Goal: Information Seeking & Learning: Learn about a topic

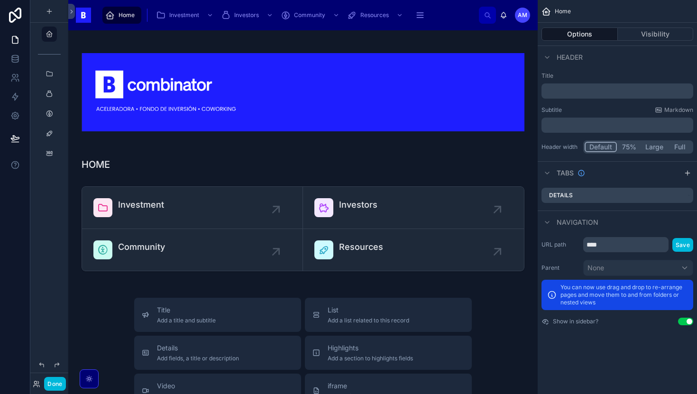
click at [54, 387] on button "Done" at bounding box center [54, 384] width 21 height 14
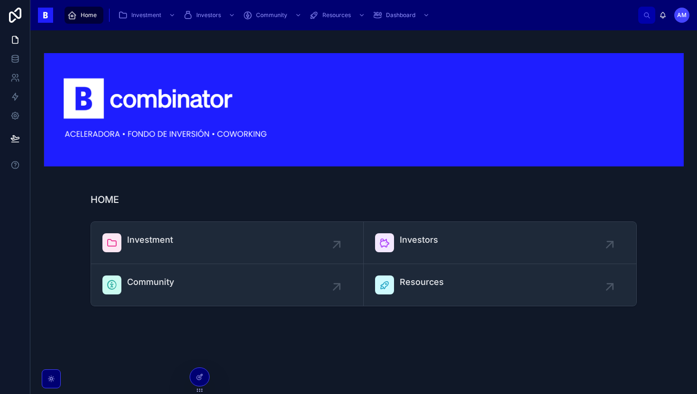
click at [142, 224] on link "Investment" at bounding box center [227, 243] width 272 height 42
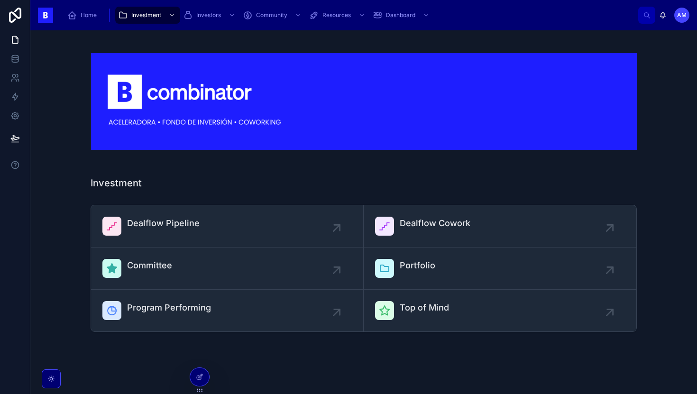
click at [149, 212] on link "Dealflow Pipeline" at bounding box center [227, 226] width 272 height 42
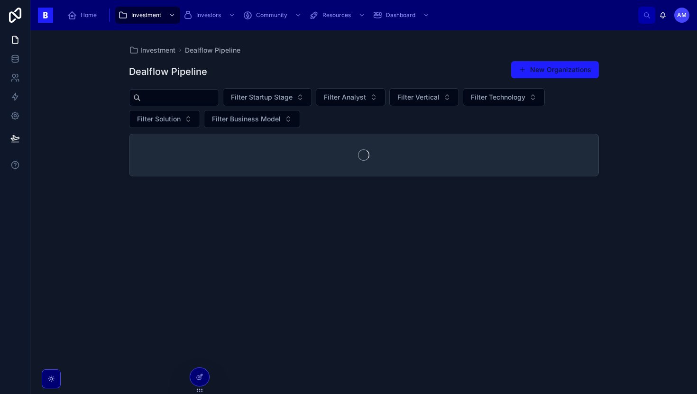
click at [179, 96] on input "text" at bounding box center [180, 97] width 78 height 13
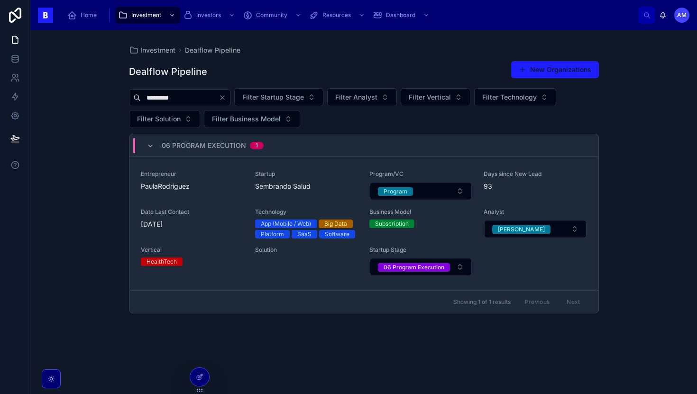
type input "*********"
click at [388, 264] on div "06 Program Execution" at bounding box center [413, 267] width 61 height 9
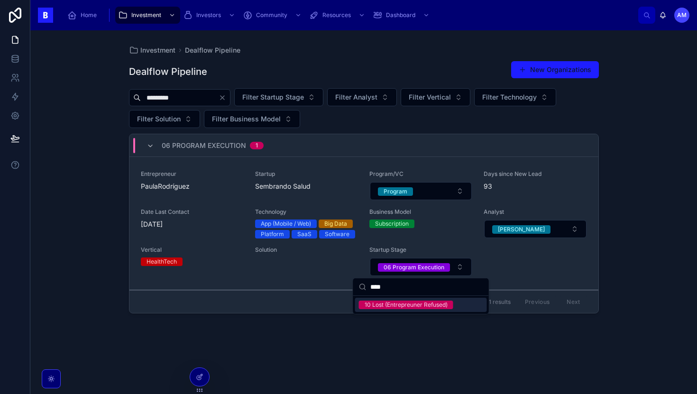
type input "****"
click at [432, 304] on div "10 Lost (Entrepreuner Refused)" at bounding box center [405, 304] width 83 height 9
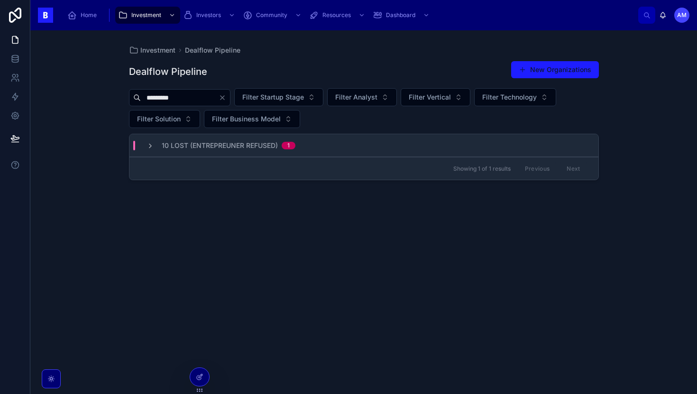
click at [377, 97] on span "Filter Analyst" at bounding box center [356, 96] width 42 height 9
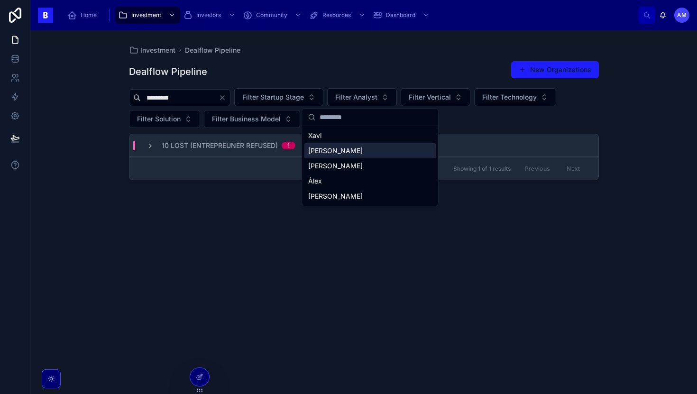
click at [272, 148] on span "10 Lost (Entrepreuner Refused)" at bounding box center [220, 145] width 116 height 9
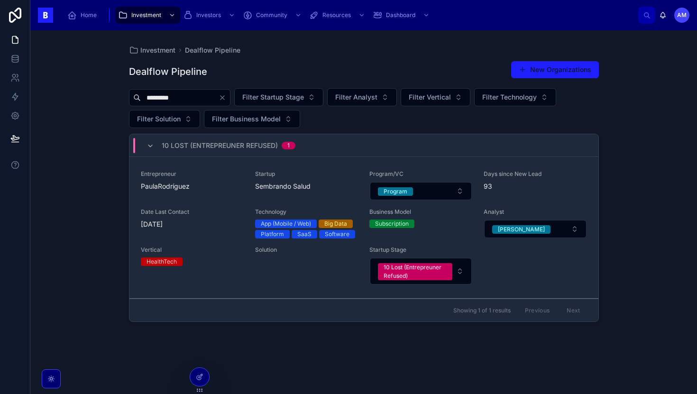
click at [204, 96] on input "*********" at bounding box center [180, 97] width 78 height 13
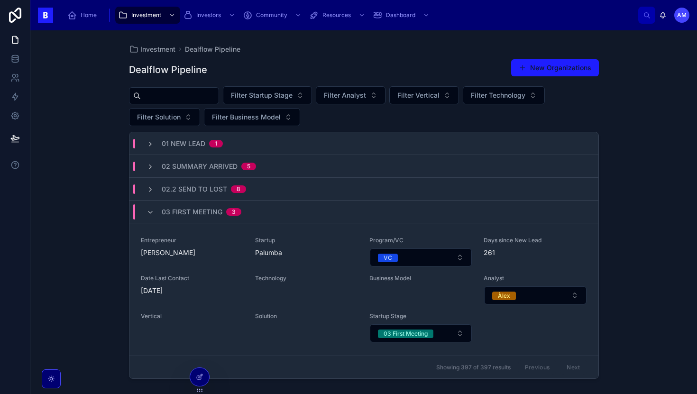
click at [371, 102] on button "Filter Analyst" at bounding box center [351, 95] width 70 height 18
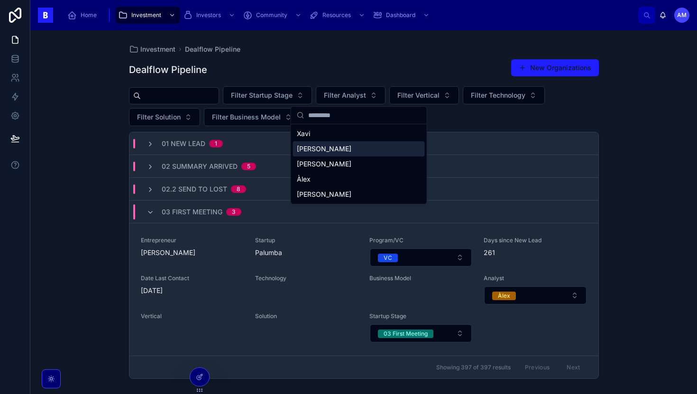
click at [327, 154] on div "Adrián" at bounding box center [359, 148] width 132 height 15
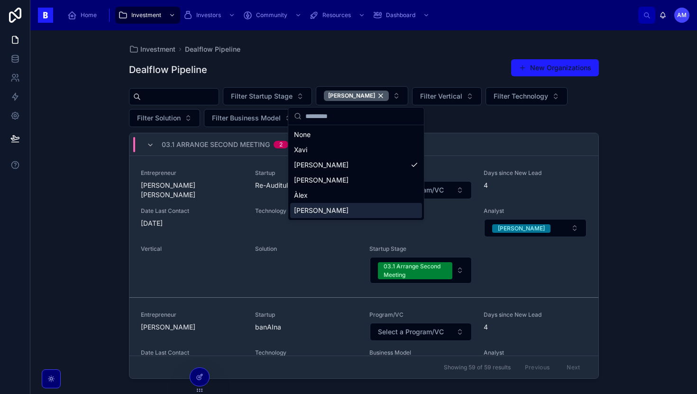
click at [118, 192] on div "Investment Dealflow Pipeline Dealflow Pipeline New Organizations Filter Startup…" at bounding box center [363, 211] width 666 height 363
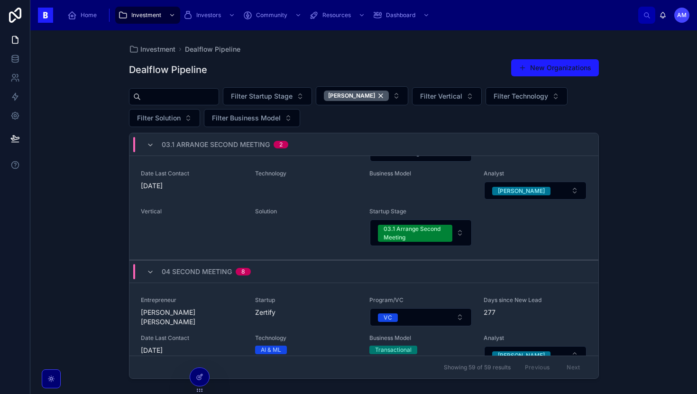
scroll to position [119, 0]
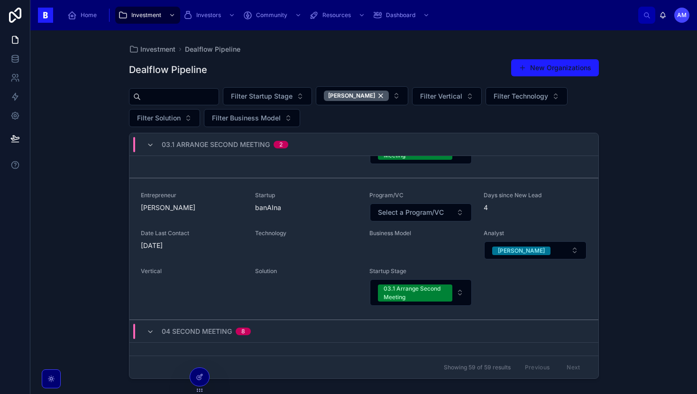
click at [402, 286] on div "03.1 Arrange Second Meeting" at bounding box center [414, 292] width 63 height 17
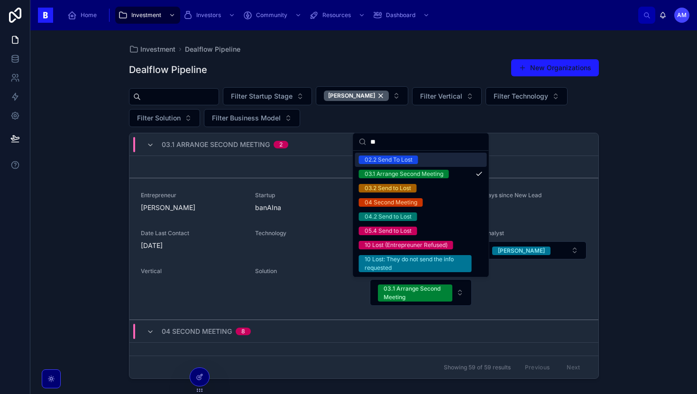
type input "*"
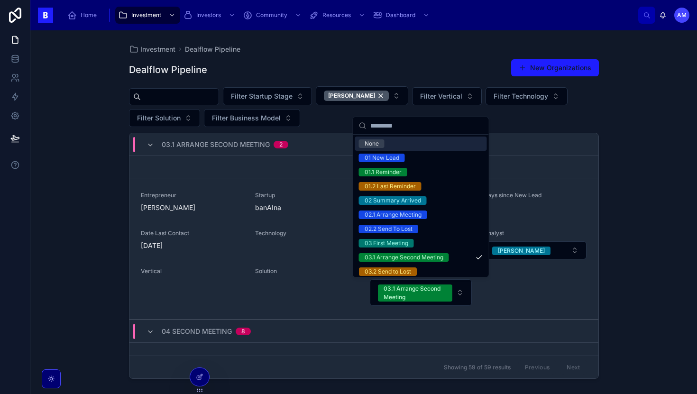
click at [88, 147] on div "Investment Dealflow Pipeline Dealflow Pipeline New Organizations Filter Startup…" at bounding box center [363, 211] width 666 height 363
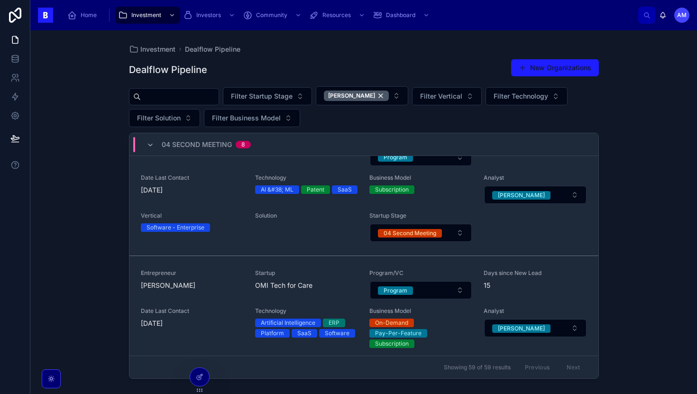
scroll to position [1115, 0]
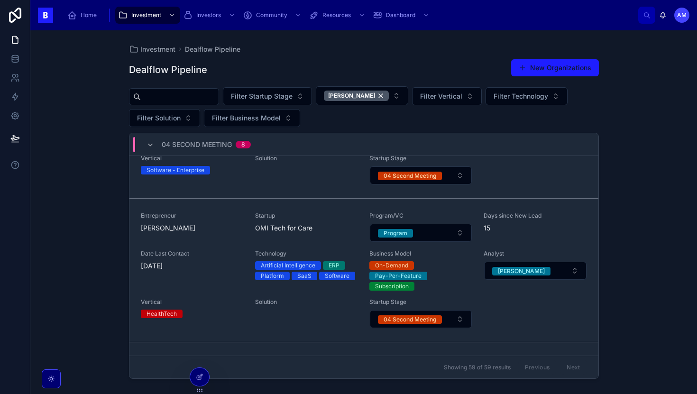
click at [363, 97] on div "Adrián" at bounding box center [356, 96] width 65 height 10
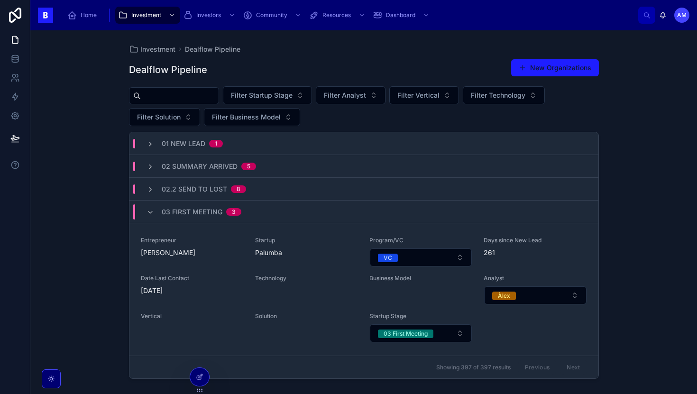
click at [224, 198] on div "02.2 Send To Lost 8" at bounding box center [363, 189] width 469 height 23
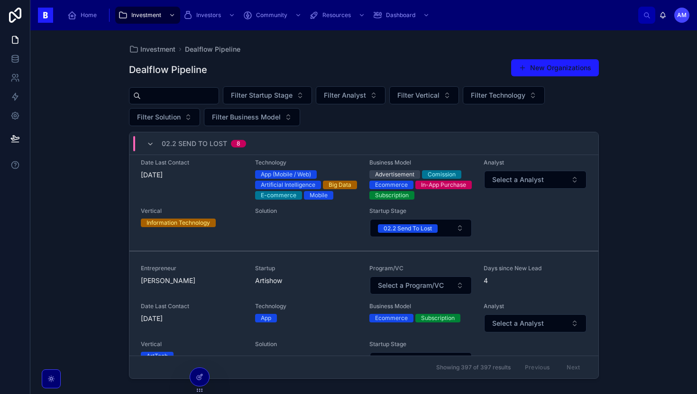
scroll to position [613, 0]
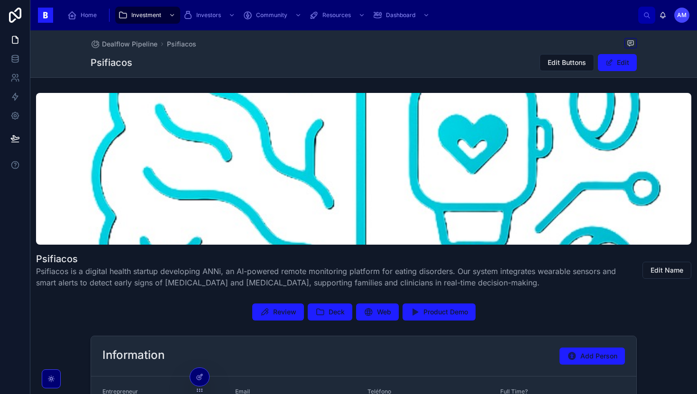
click at [326, 315] on button "Deck" at bounding box center [330, 311] width 45 height 17
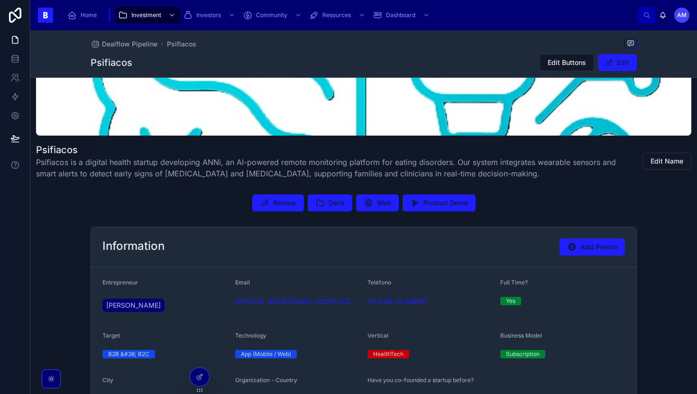
scroll to position [284, 0]
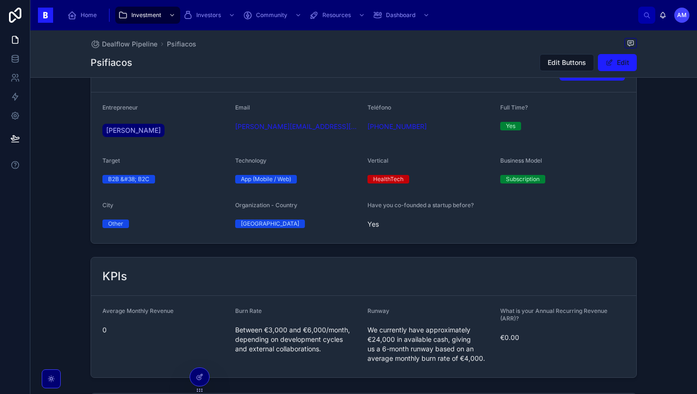
click at [129, 127] on span "Boris Rodríguez" at bounding box center [133, 130] width 54 height 9
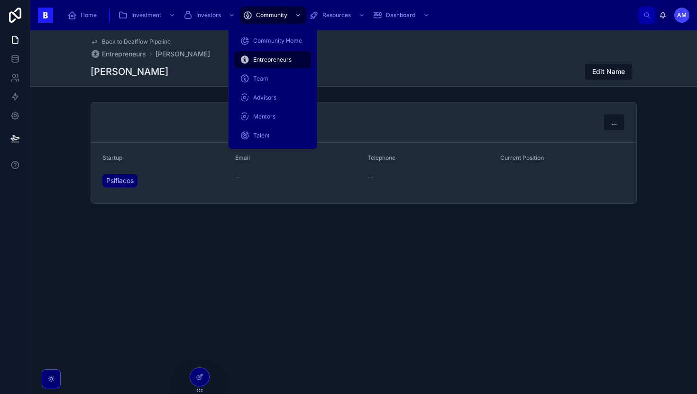
click at [262, 14] on span "Community" at bounding box center [271, 15] width 31 height 8
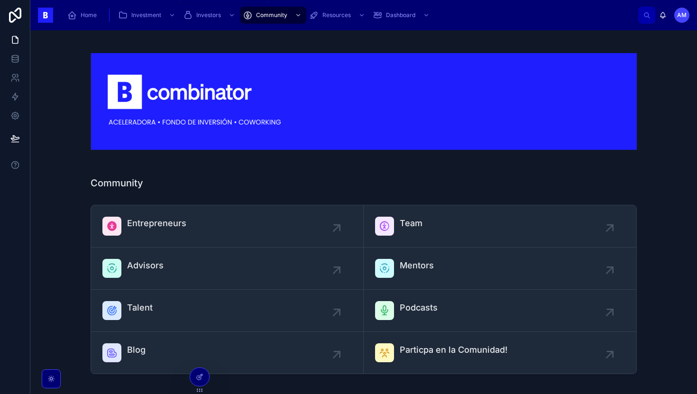
click at [150, 19] on div "Investment" at bounding box center [147, 15] width 59 height 15
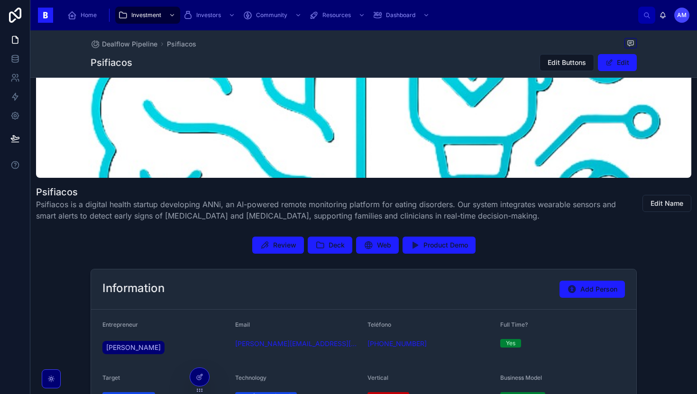
scroll to position [147, 0]
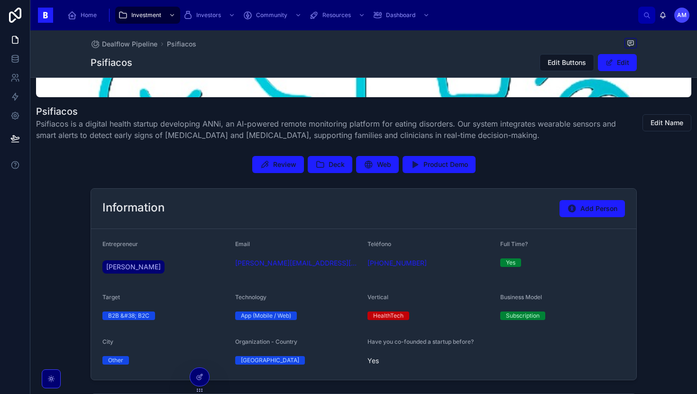
click at [133, 269] on span "[PERSON_NAME]" at bounding box center [133, 266] width 54 height 9
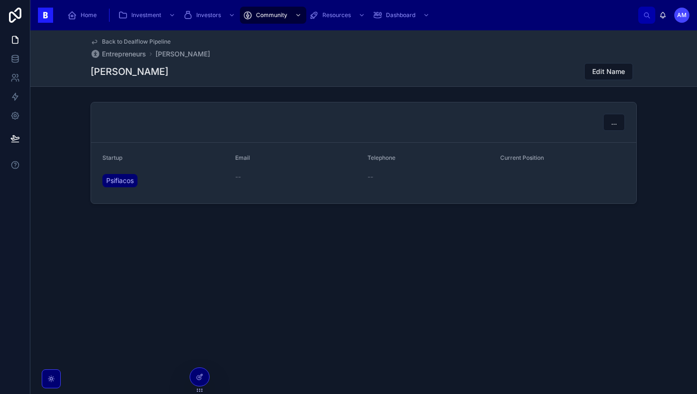
click at [123, 178] on span "Psifiacos" at bounding box center [119, 180] width 27 height 9
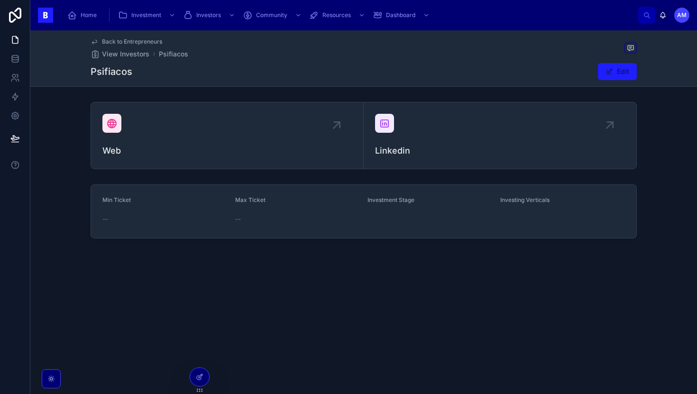
click at [388, 120] on icon at bounding box center [384, 123] width 11 height 11
click at [386, 126] on icon at bounding box center [384, 123] width 11 height 11
click at [390, 160] on link "Linkedin" at bounding box center [499, 135] width 272 height 66
click at [390, 122] on icon at bounding box center [384, 123] width 11 height 11
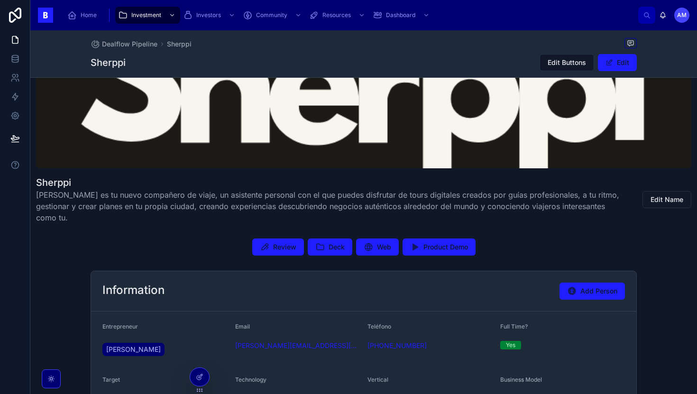
scroll to position [151, 0]
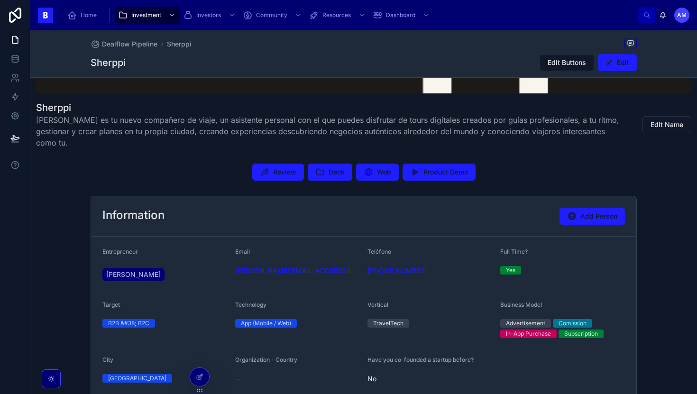
click at [318, 167] on icon at bounding box center [319, 171] width 9 height 9
click at [383, 166] on button "Web" at bounding box center [377, 171] width 43 height 17
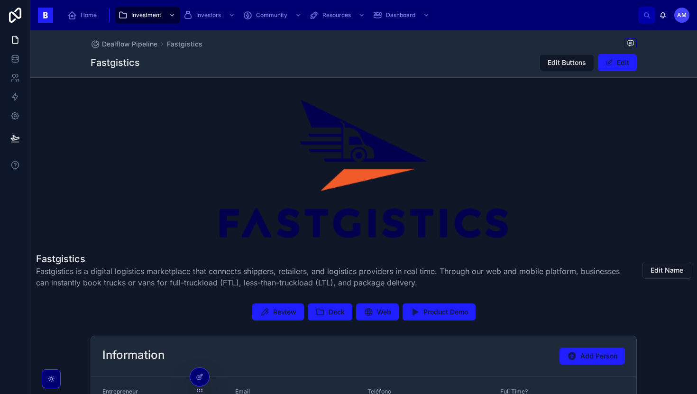
click at [334, 312] on span "Deck" at bounding box center [336, 311] width 16 height 9
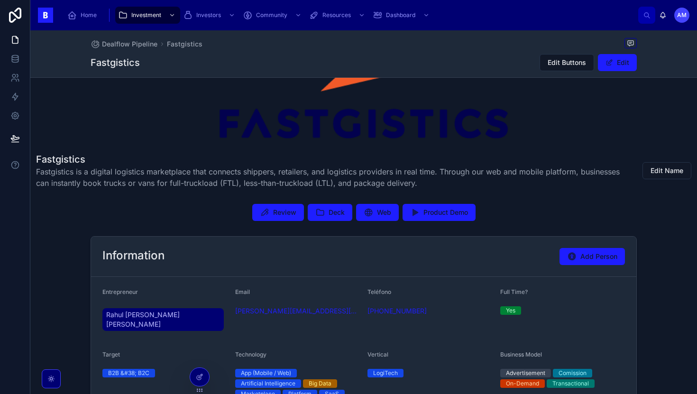
scroll to position [111, 0]
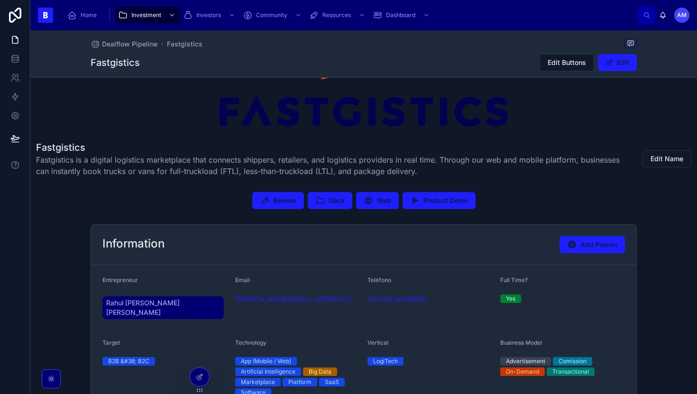
click at [193, 294] on div "Rahul Prashant Prashant Chaudhari" at bounding box center [164, 307] width 125 height 27
click at [192, 294] on div "Rahul Prashant Prashant Chaudhari" at bounding box center [164, 307] width 125 height 27
click at [189, 298] on link "Rahul Prashant Prashant Chaudhari" at bounding box center [162, 307] width 121 height 23
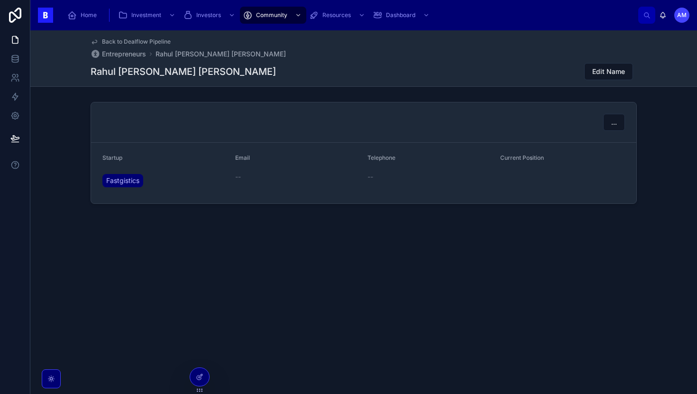
click at [180, 64] on div "Rahul Prashant Prashant Chaudhari Edit Name" at bounding box center [364, 72] width 546 height 18
click at [132, 68] on h1 "Rahul Prashant Prashant Chaudhari" at bounding box center [183, 71] width 185 height 13
drag, startPoint x: 161, startPoint y: 72, endPoint x: 84, endPoint y: 73, distance: 76.8
click at [84, 73] on div "Back to Dealflow Pipeline Entrepreneurs Rahul Prashant Prashant Chaudhari Rahul…" at bounding box center [363, 58] width 666 height 56
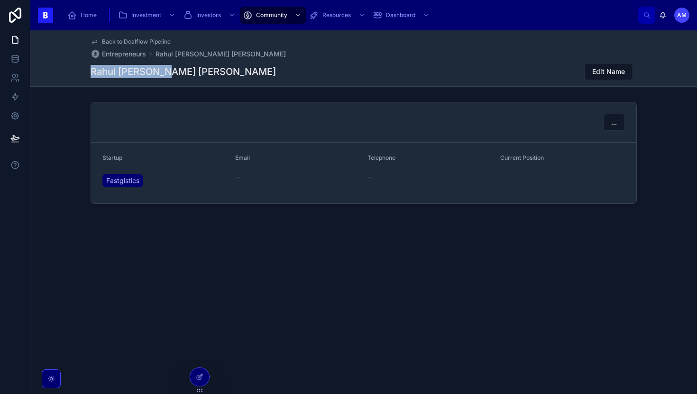
copy h1 "Rahul Prashant"
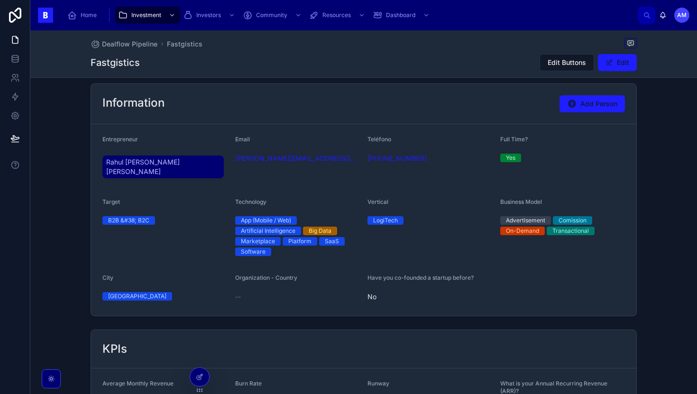
scroll to position [144, 0]
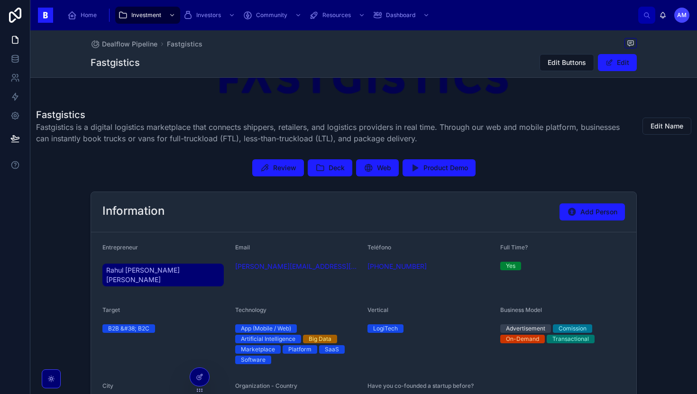
click at [123, 62] on h1 "Fastgistics" at bounding box center [115, 62] width 49 height 13
copy h1 "Fastgistics"
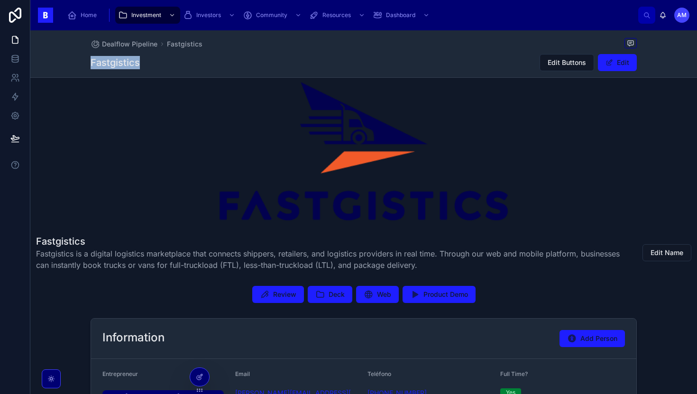
scroll to position [0, 0]
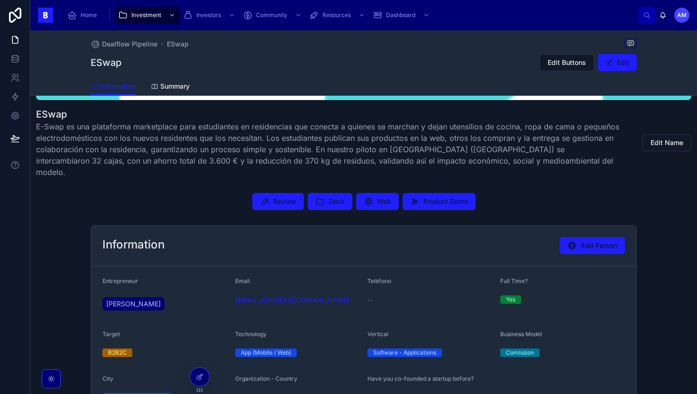
scroll to position [168, 0]
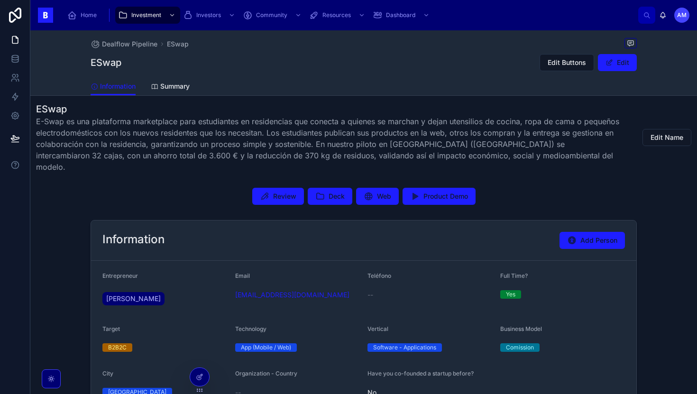
click at [347, 188] on button "Deck" at bounding box center [330, 196] width 45 height 17
click at [382, 191] on span "Web" at bounding box center [384, 195] width 14 height 9
